Goal: Find specific fact: Find contact information

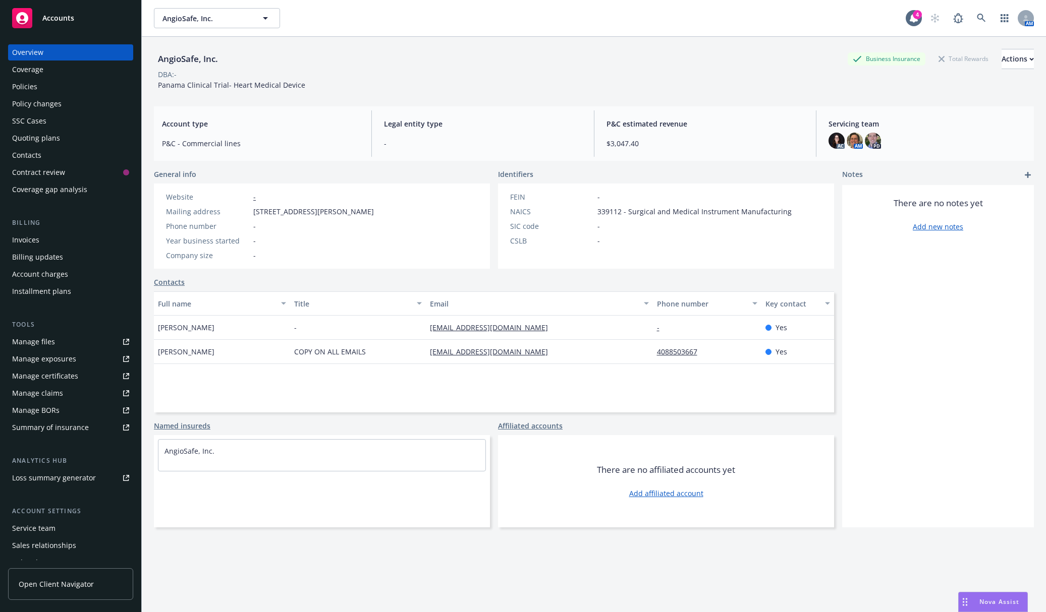
drag, startPoint x: 423, startPoint y: 210, endPoint x: 253, endPoint y: 212, distance: 170.0
click at [253, 212] on div "Website - Mailing address [STREET_ADDRESS][PERSON_NAME] Phone number - Year bus…" at bounding box center [322, 226] width 336 height 85
copy span "[STREET_ADDRESS][PERSON_NAME]"
